Goal: Task Accomplishment & Management: Manage account settings

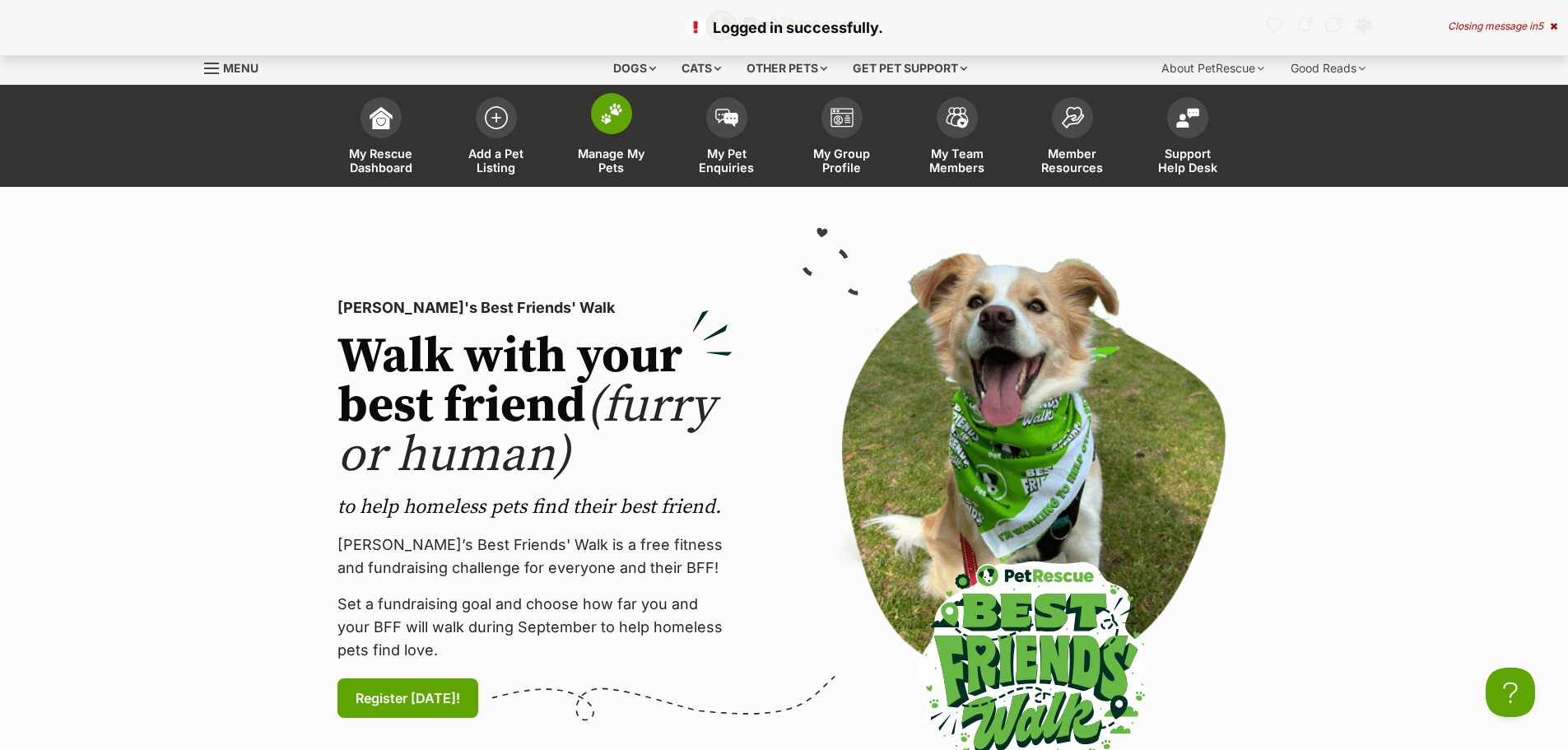
click at [623, 136] on link "Manage My Pets" at bounding box center [612, 137] width 115 height 98
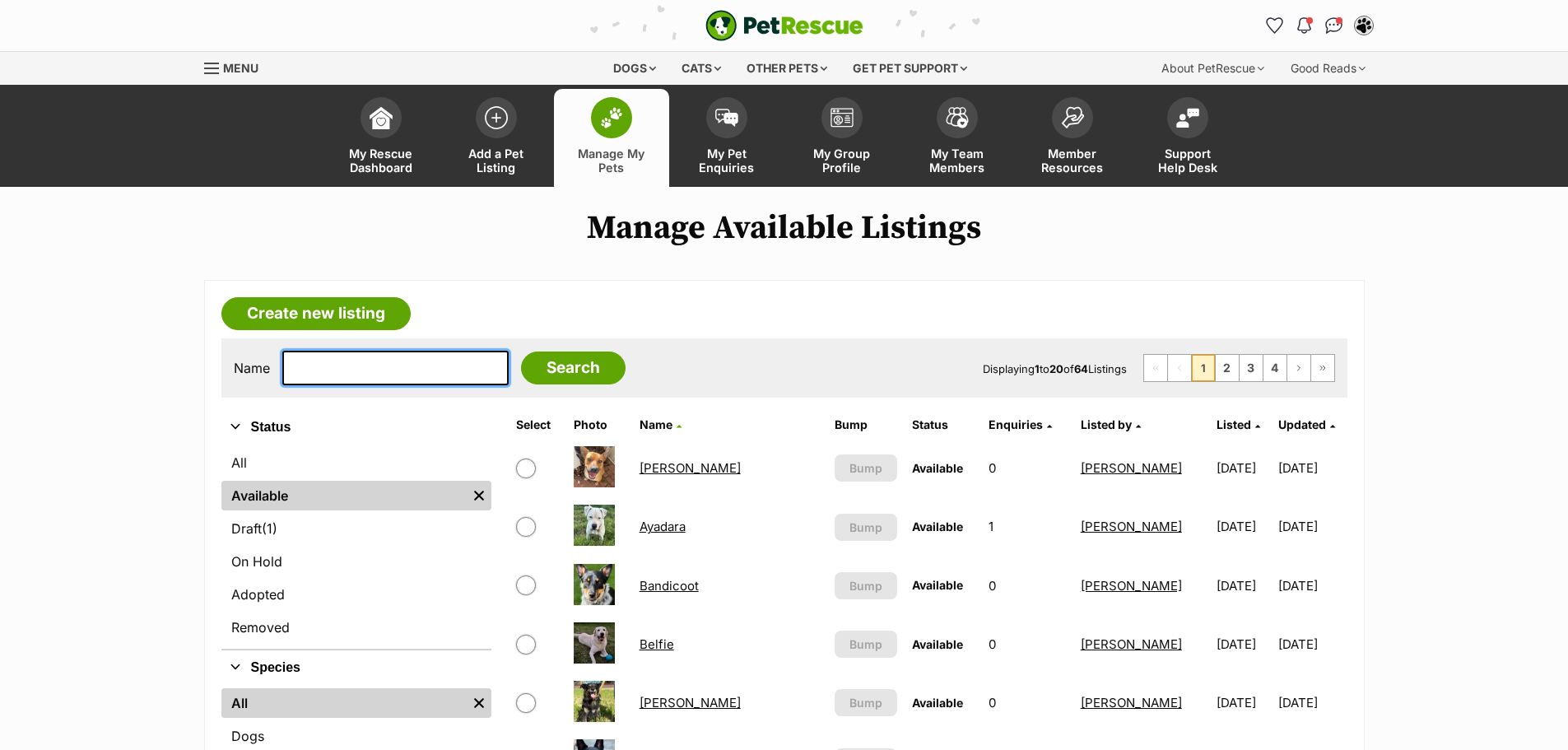
click at [351, 367] on input "text" at bounding box center [395, 368] width 226 height 35
click at [694, 467] on link "Ashley Harriet" at bounding box center [690, 468] width 101 height 16
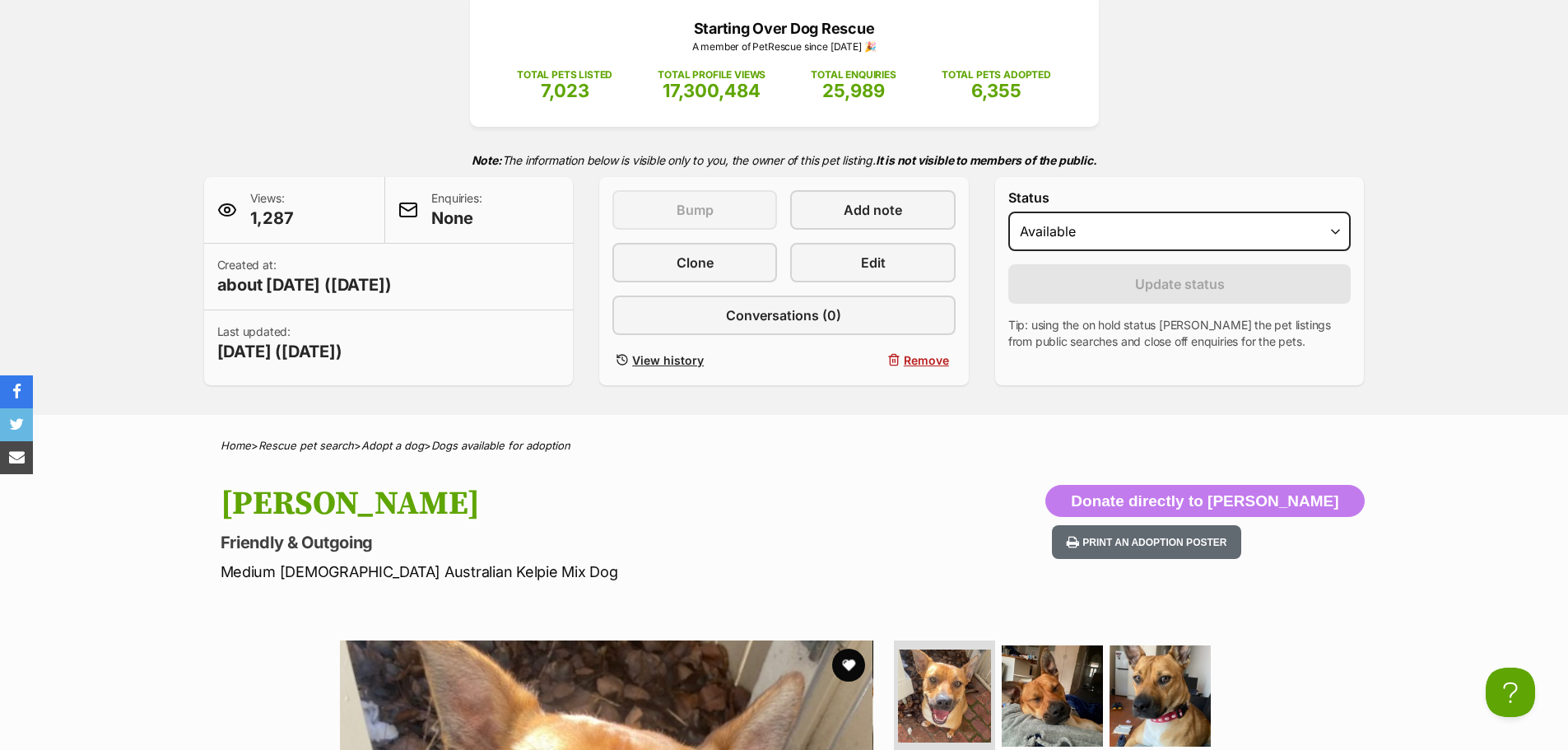
scroll to position [164, 0]
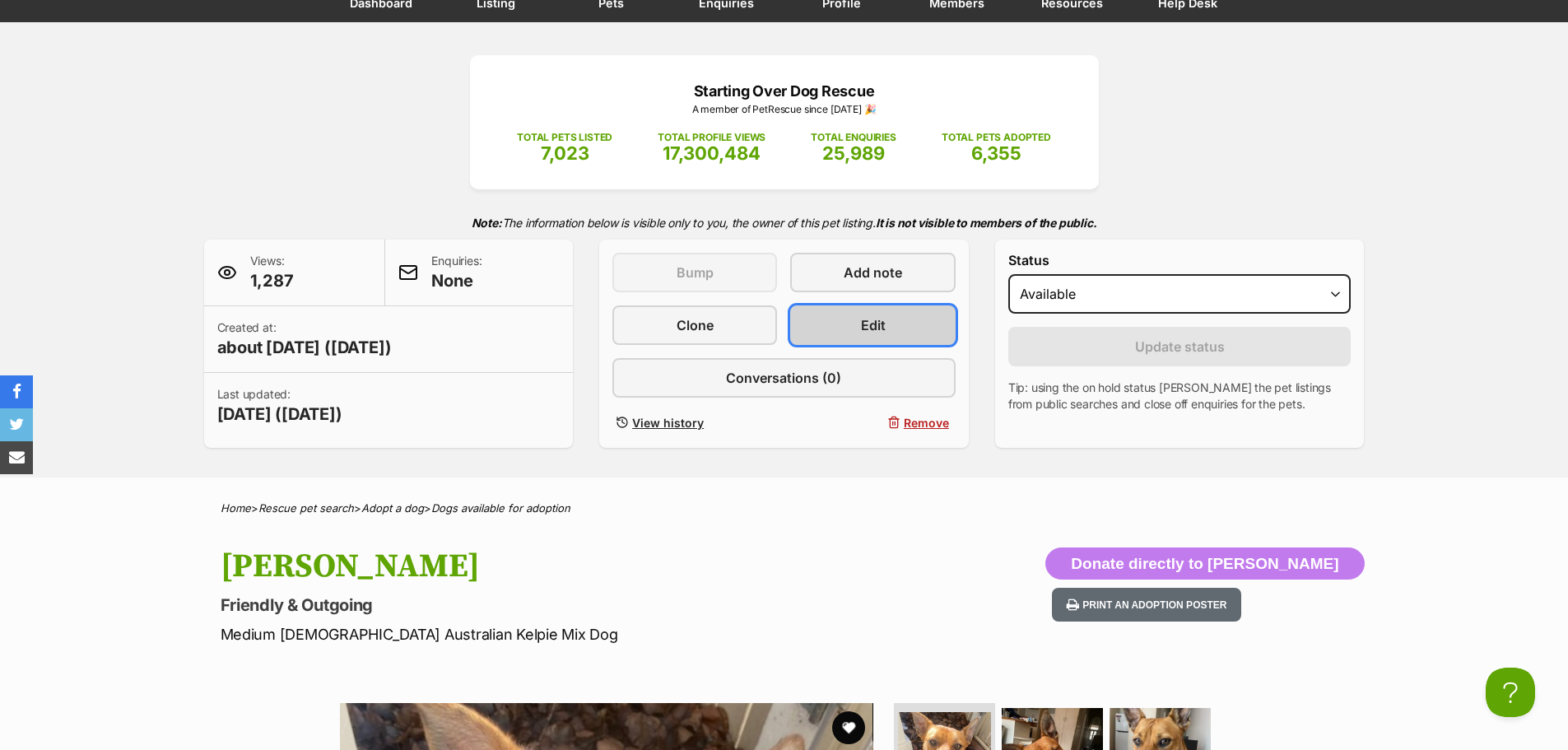
click at [863, 325] on span "Edit" at bounding box center [874, 325] width 24 height 20
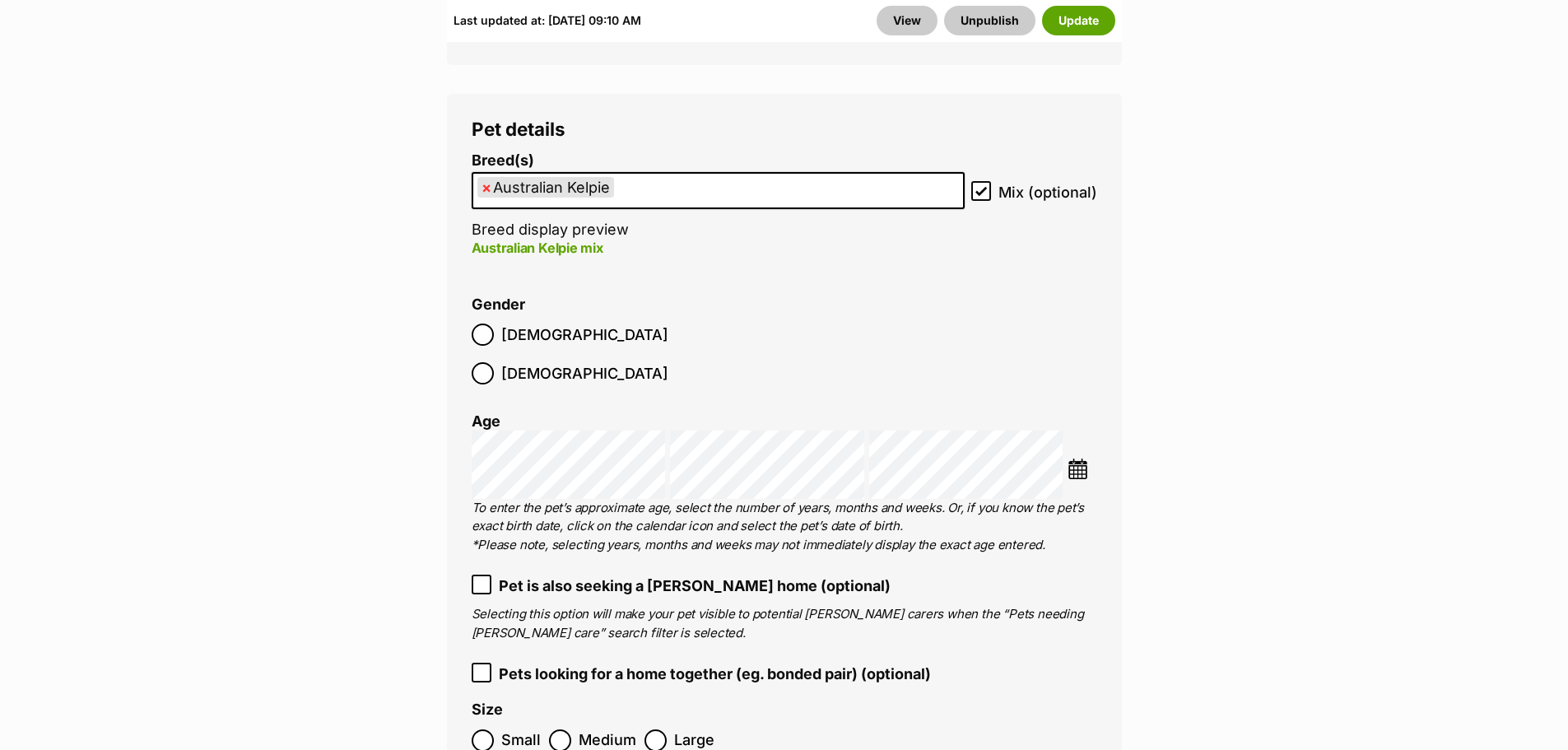
scroll to position [2634, 0]
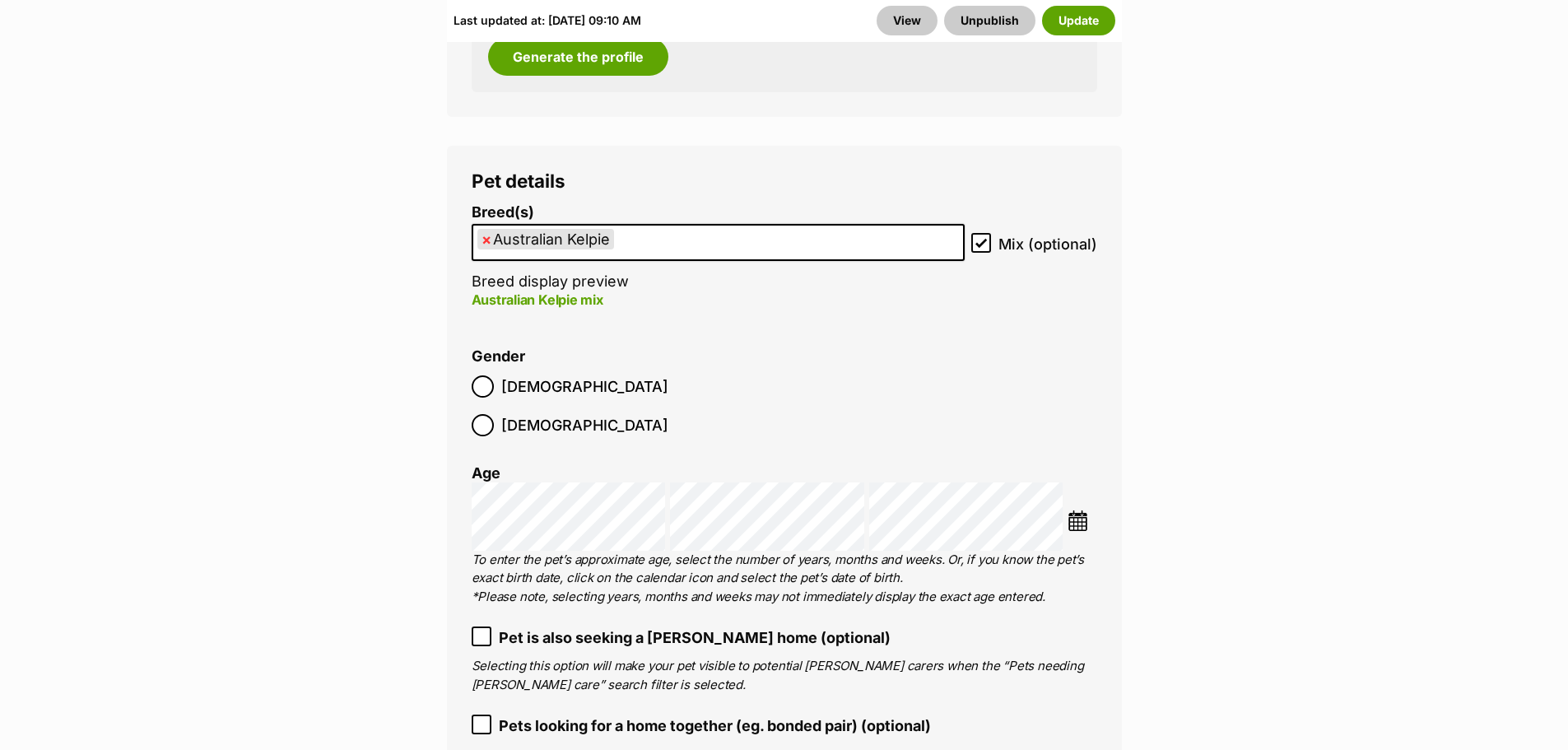
click at [487, 229] on span "×" at bounding box center [486, 239] width 10 height 21
select select
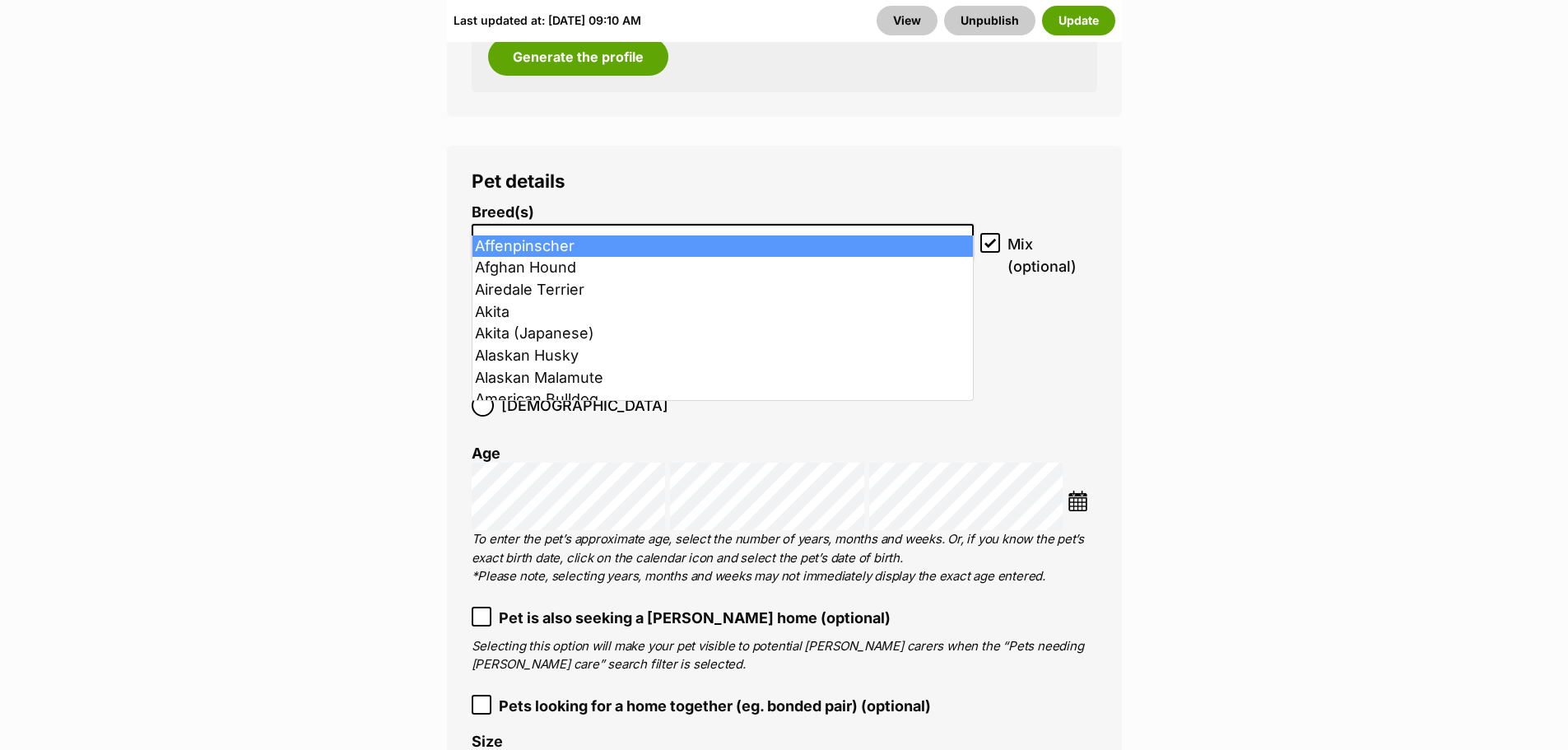
click at [488, 230] on input "search" at bounding box center [723, 238] width 492 height 17
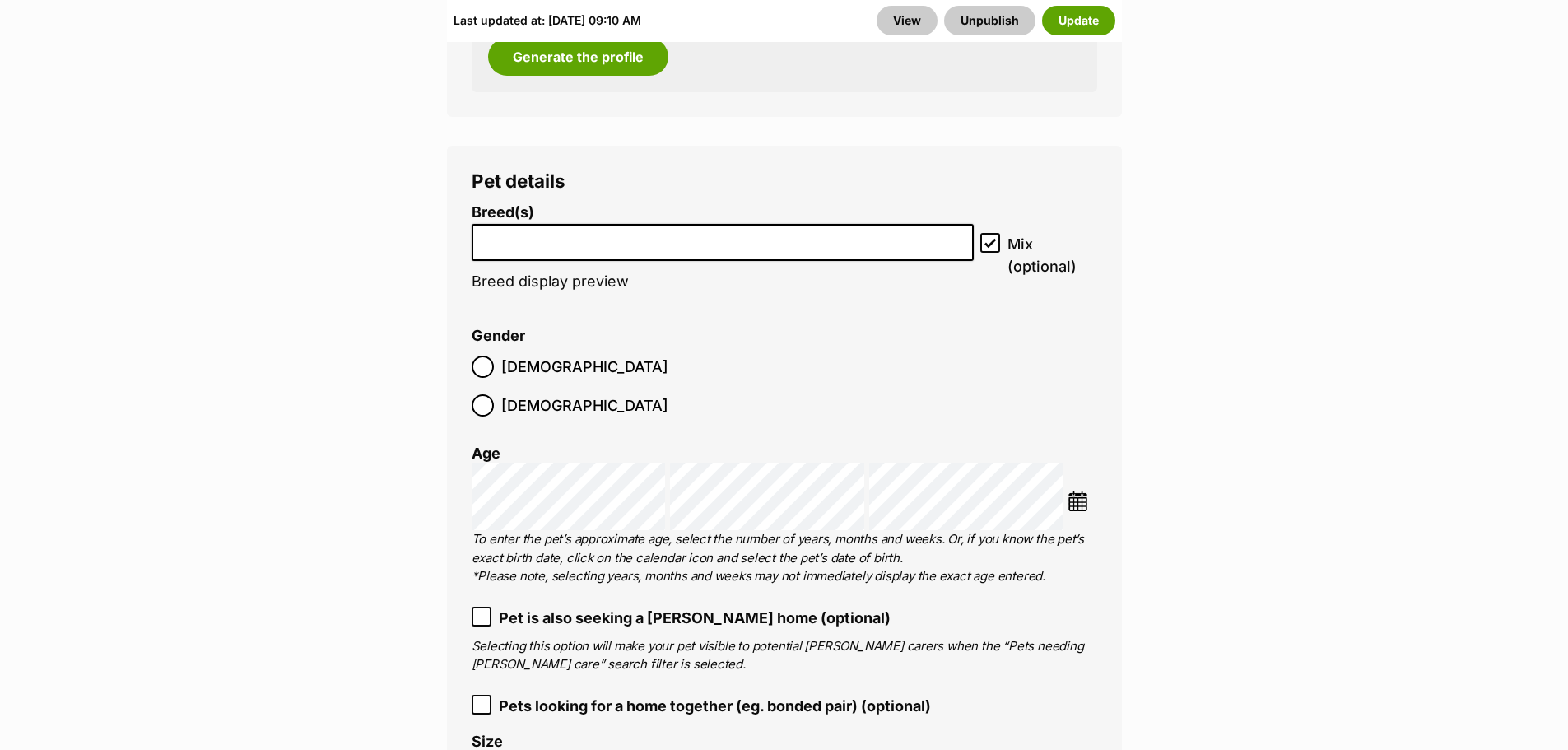
click at [488, 230] on input "search" at bounding box center [723, 238] width 492 height 17
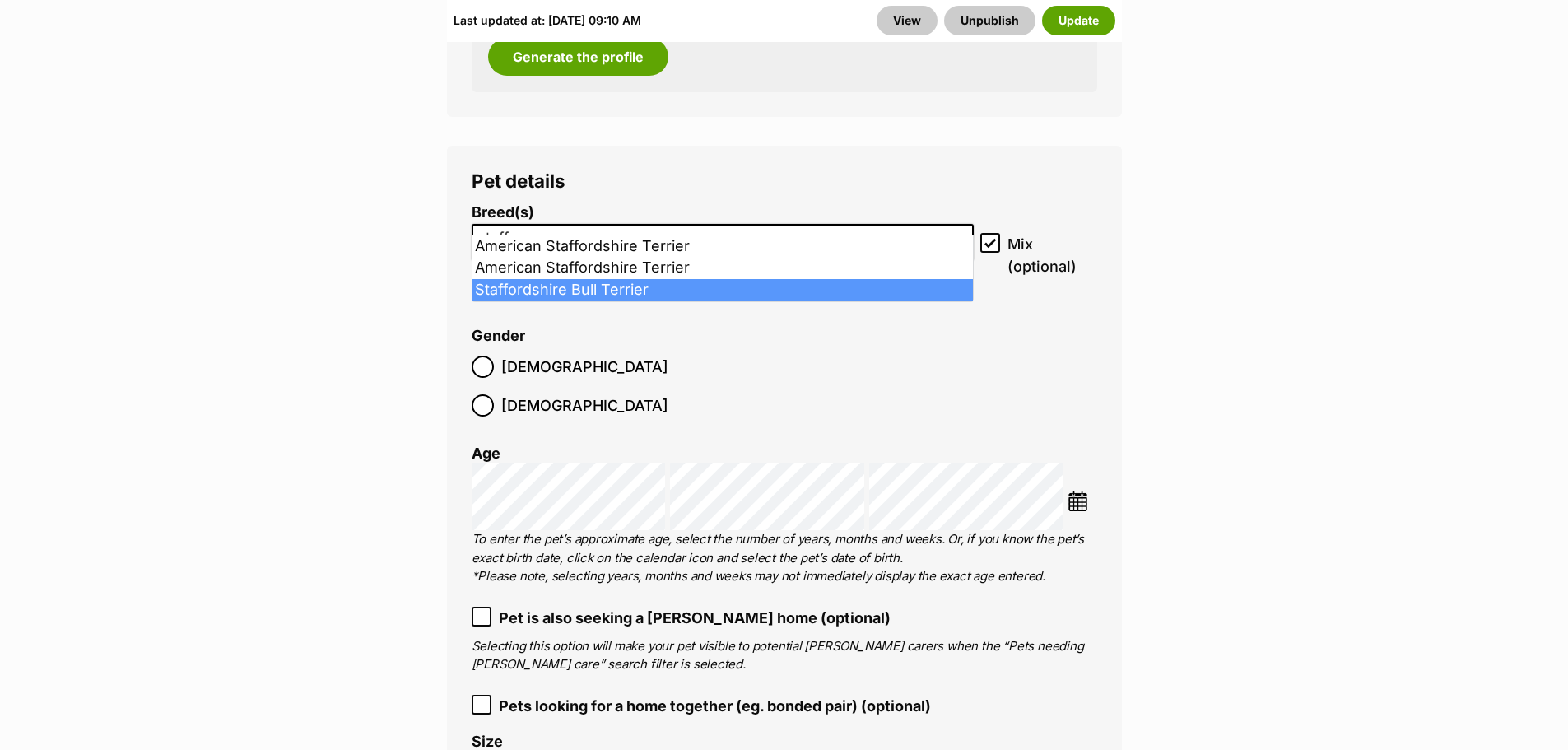
type input "staff"
select select "198"
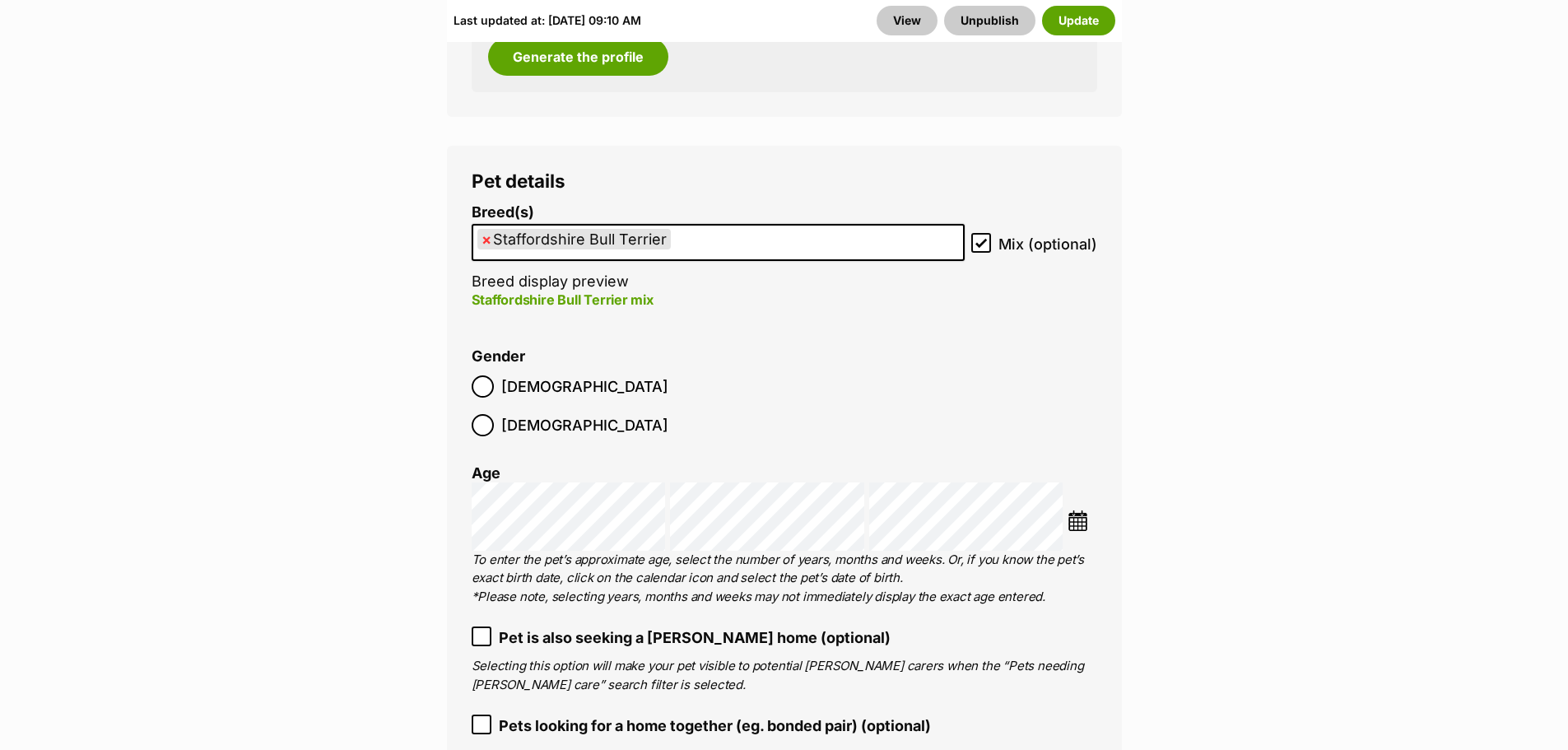
click at [747, 225] on ul "× Staffordshire Bull Terrier" at bounding box center [718, 242] width 490 height 34
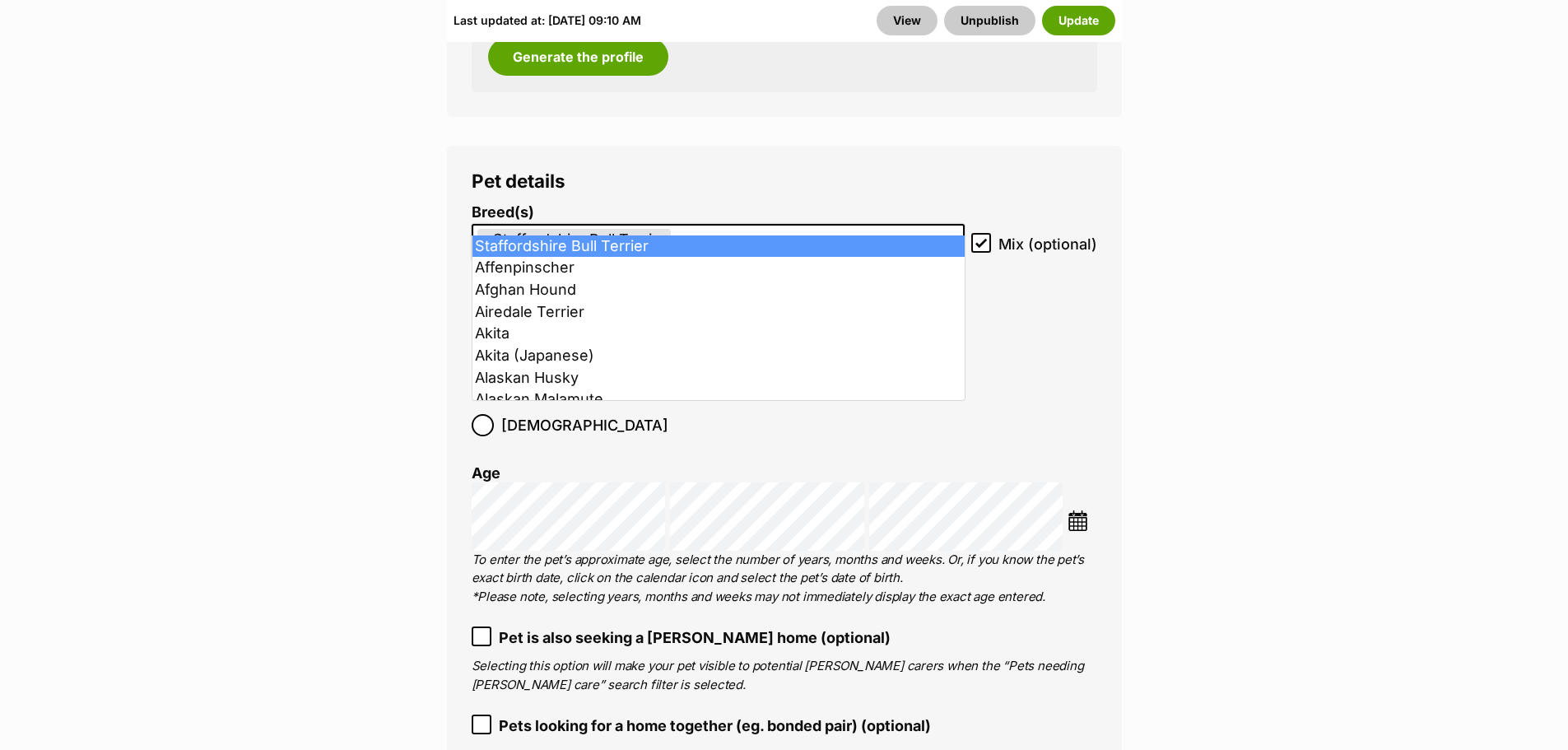
click at [744, 225] on ul "× Staffordshire Bull Terrier" at bounding box center [718, 242] width 490 height 34
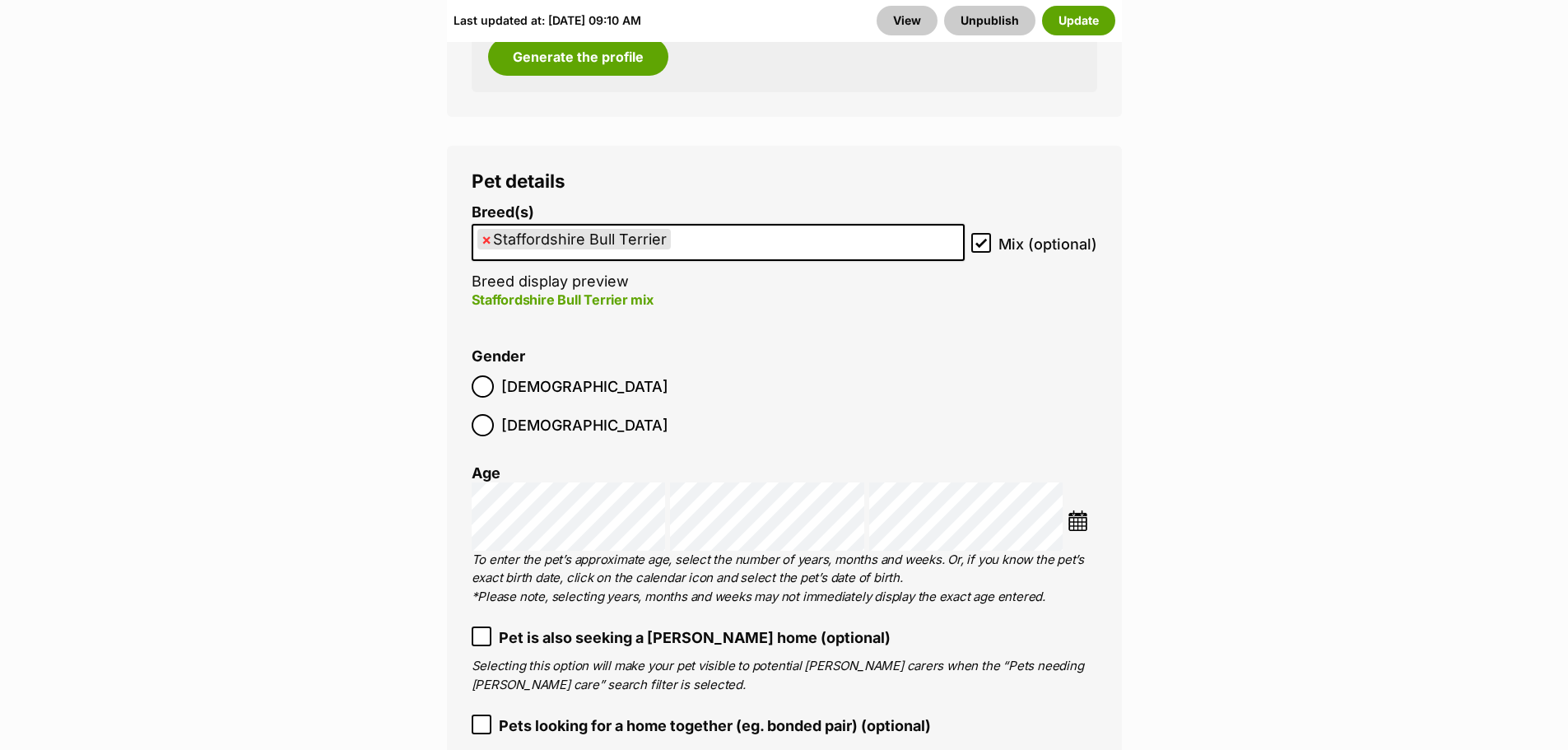
click at [744, 225] on ul "× Staffordshire Bull Terrier" at bounding box center [718, 242] width 490 height 34
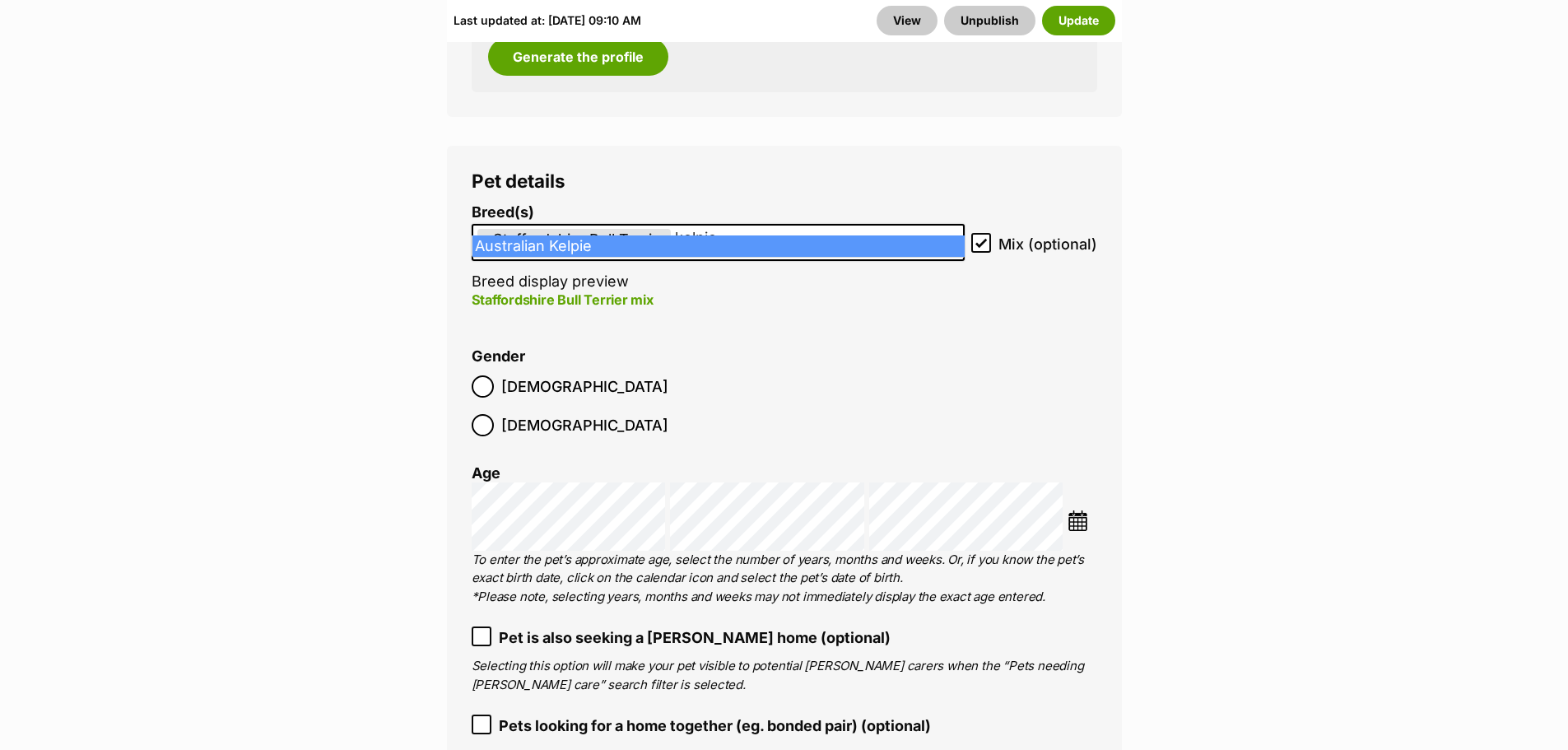
type input "kelpie"
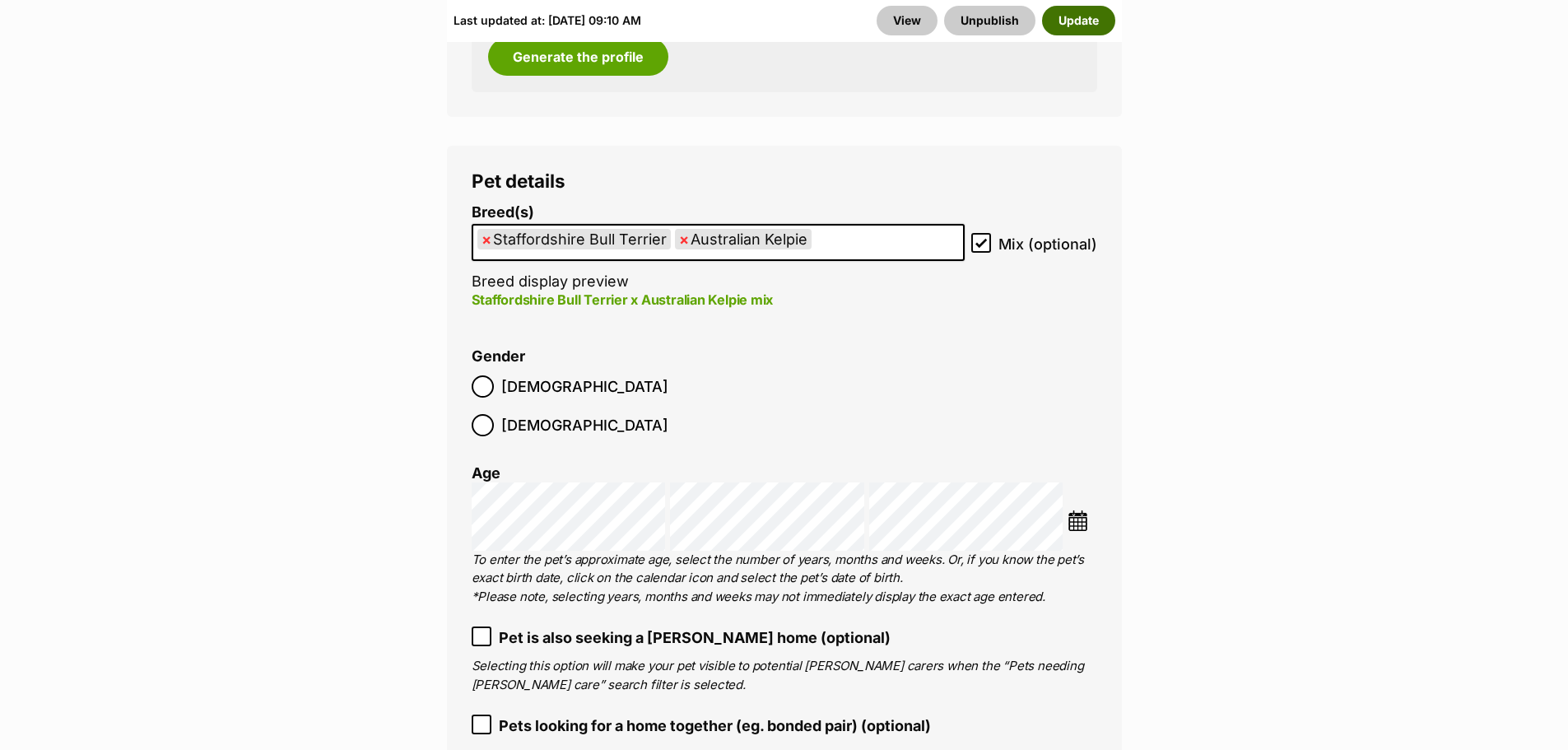
click at [1102, 23] on button "Update" at bounding box center [1079, 21] width 73 height 30
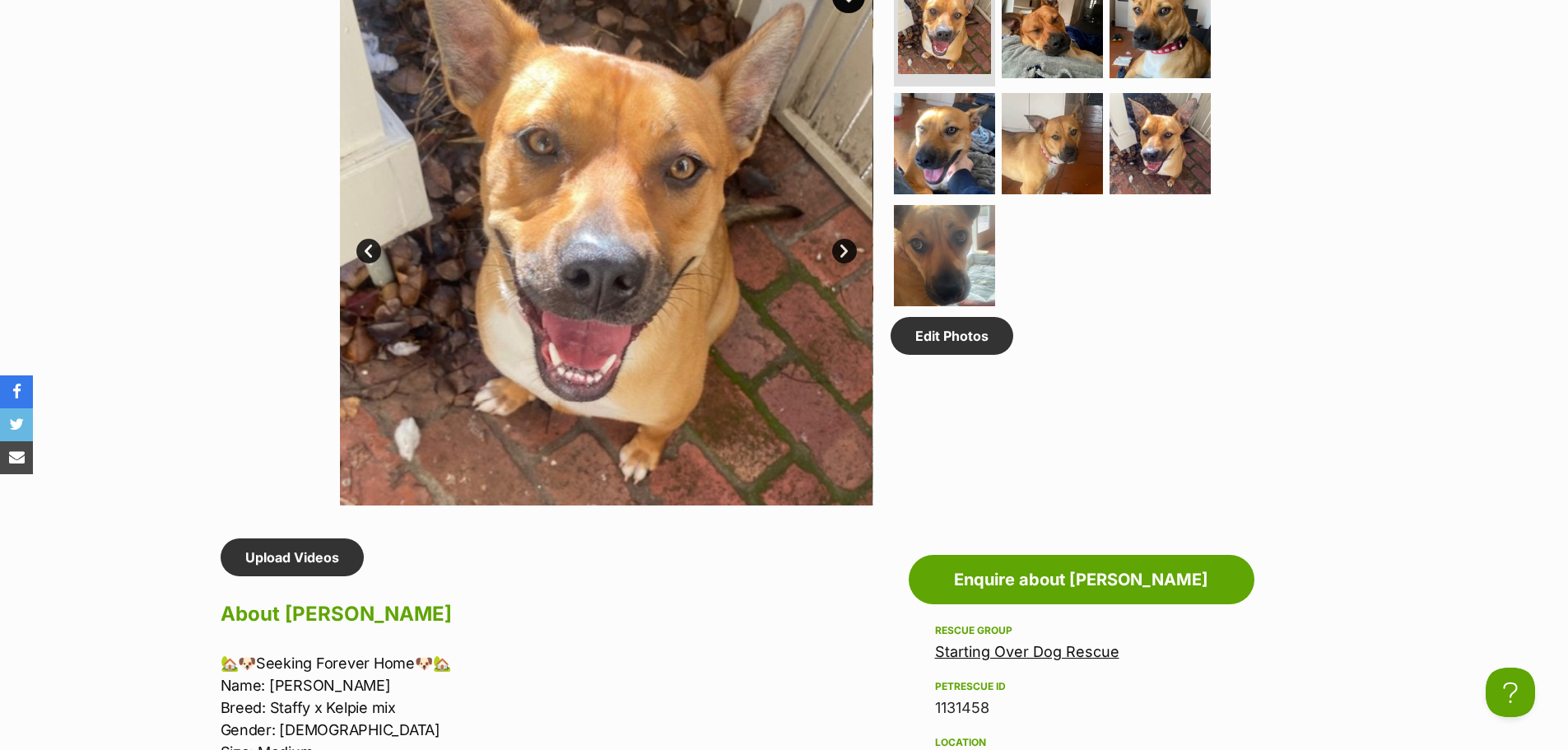
scroll to position [906, 0]
